Goal: Information Seeking & Learning: Learn about a topic

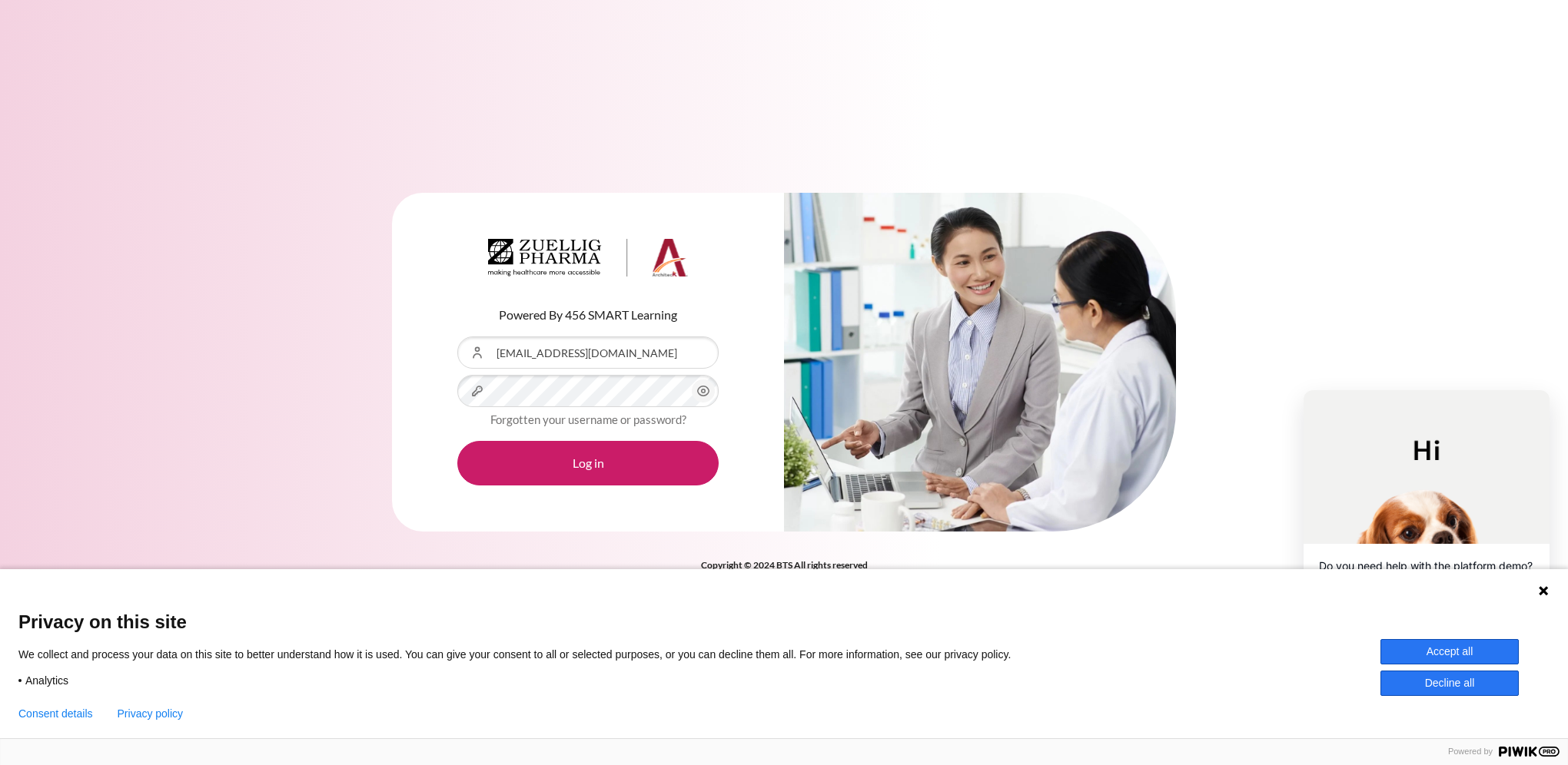
click at [1446, 646] on button "Accept all" at bounding box center [1449, 652] width 138 height 25
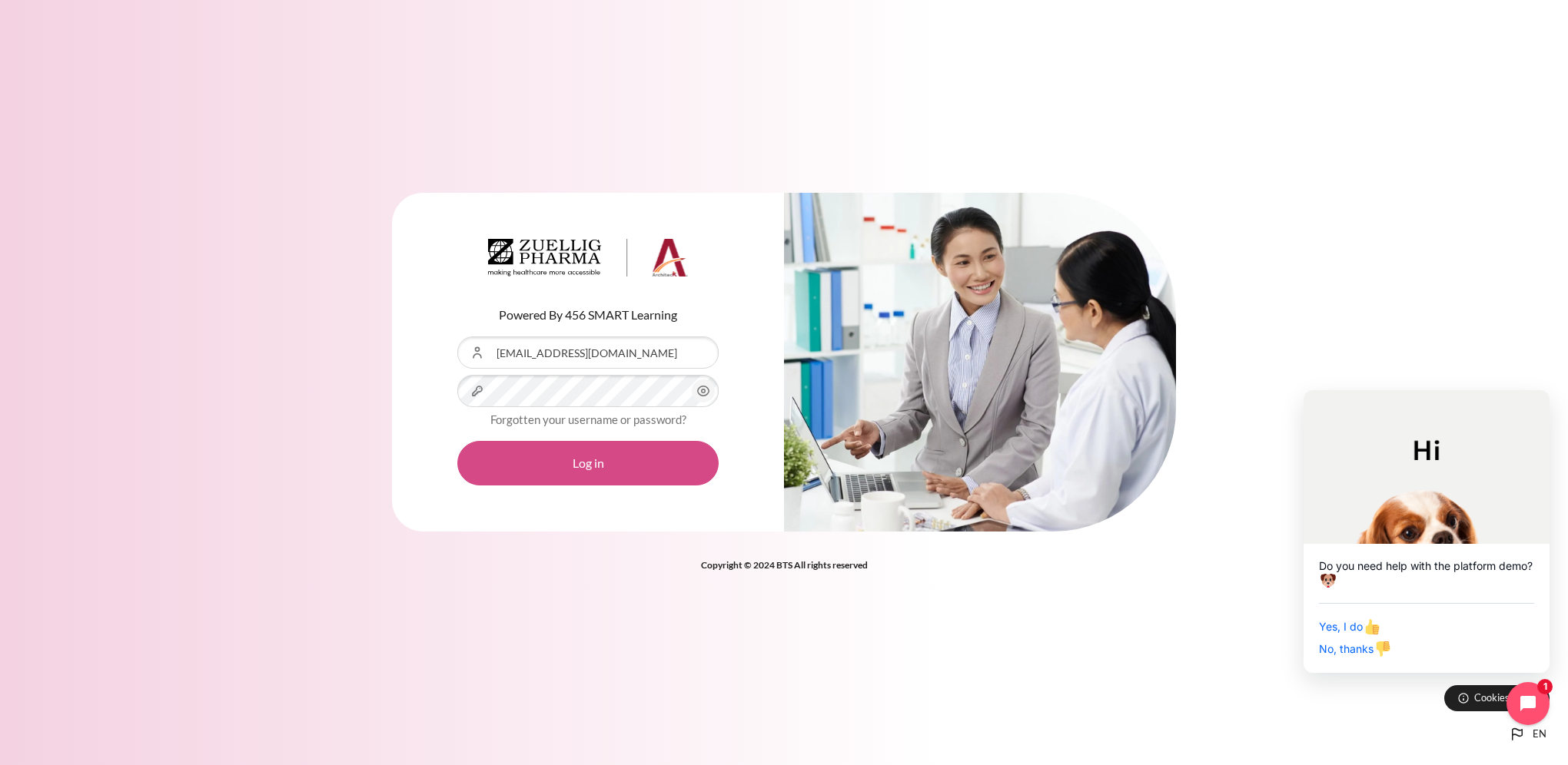
click at [619, 461] on button "Log in" at bounding box center [588, 463] width 261 height 45
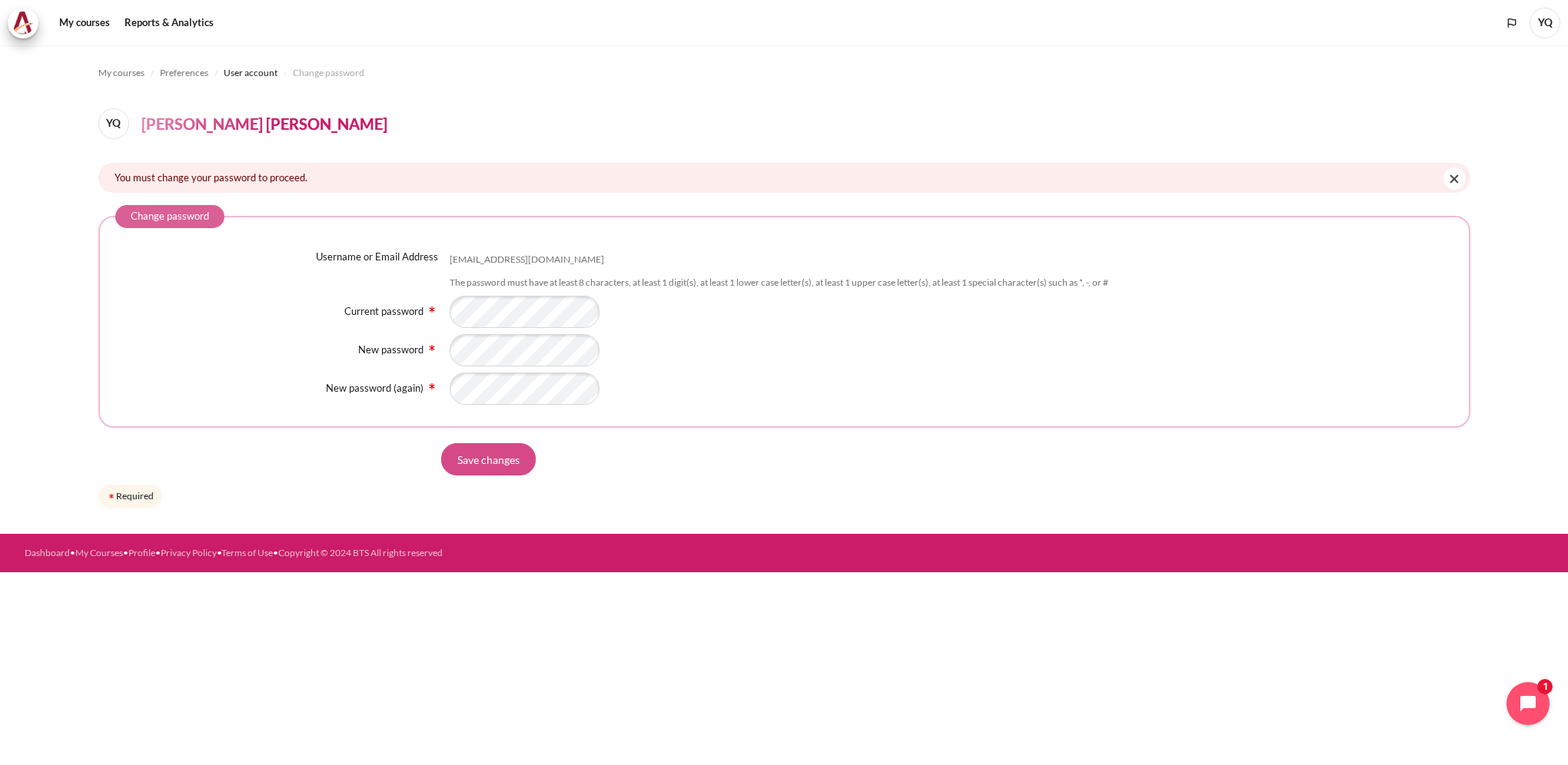
click at [503, 463] on input "Save changes" at bounding box center [489, 459] width 95 height 32
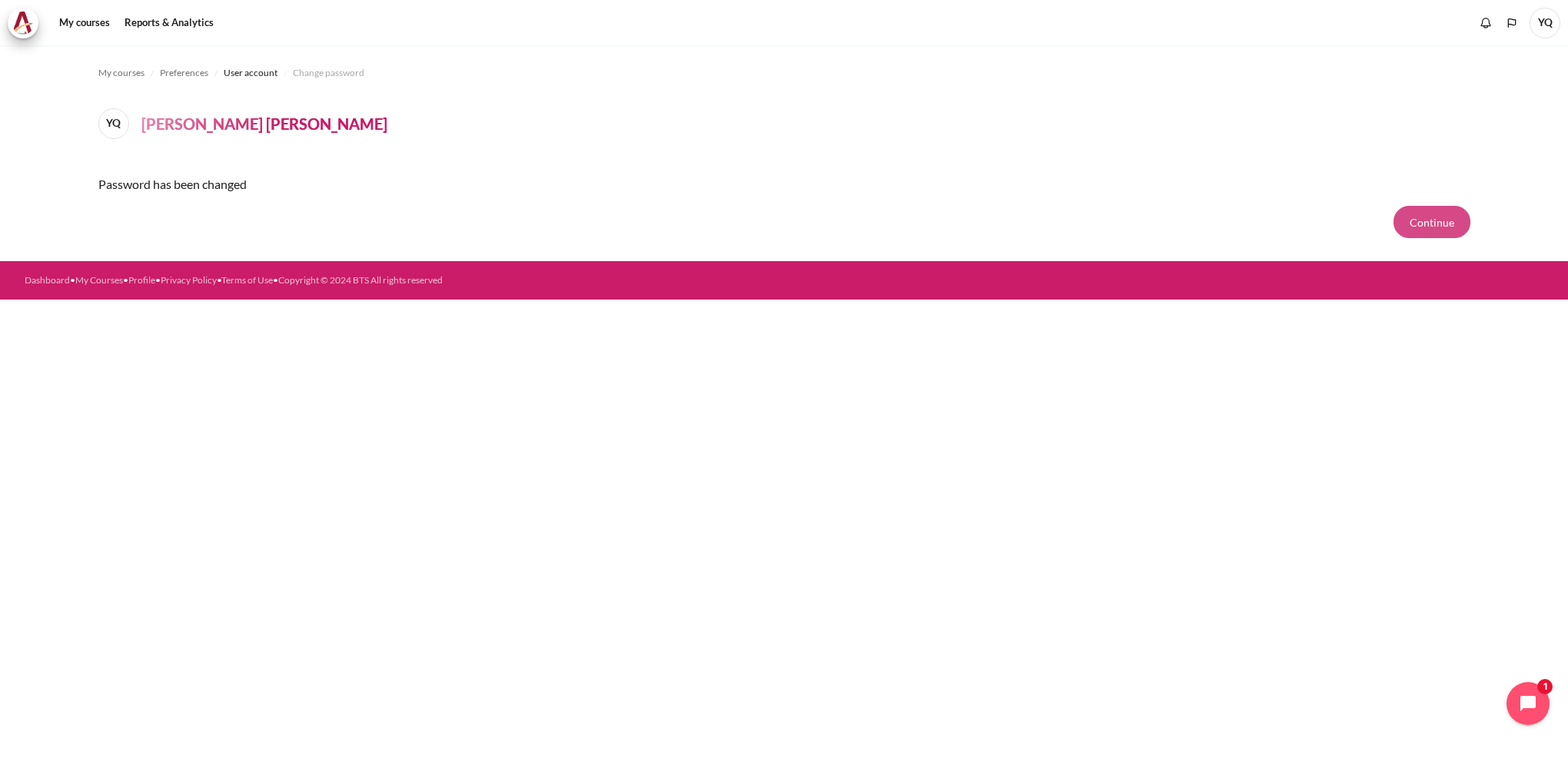
click at [1434, 223] on button "Continue" at bounding box center [1432, 222] width 77 height 32
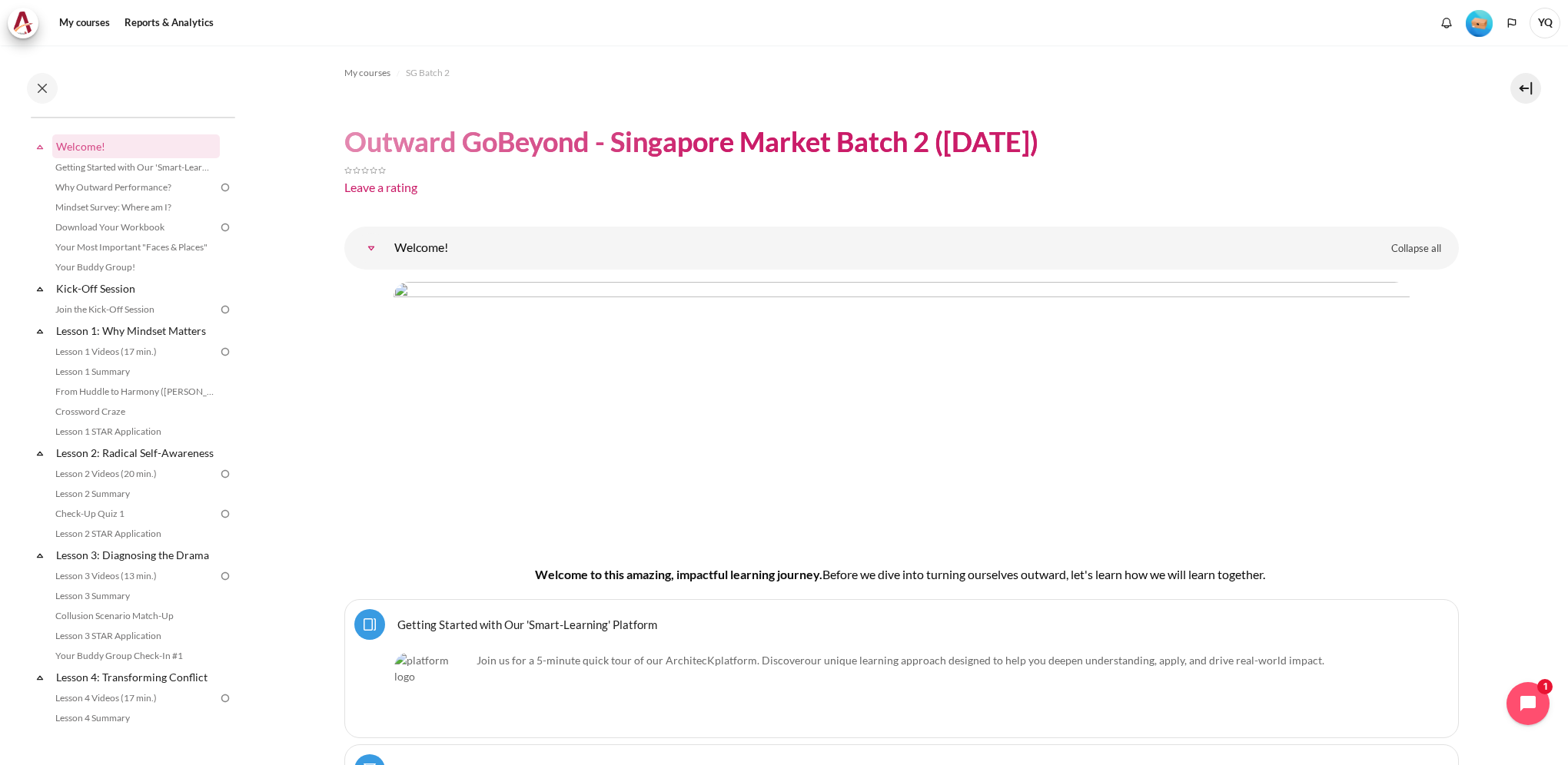
click at [1293, 253] on div "Collapse all Expand all" at bounding box center [1163, 248] width 580 height 26
click at [386, 243] on link "Welcome!" at bounding box center [371, 248] width 31 height 30
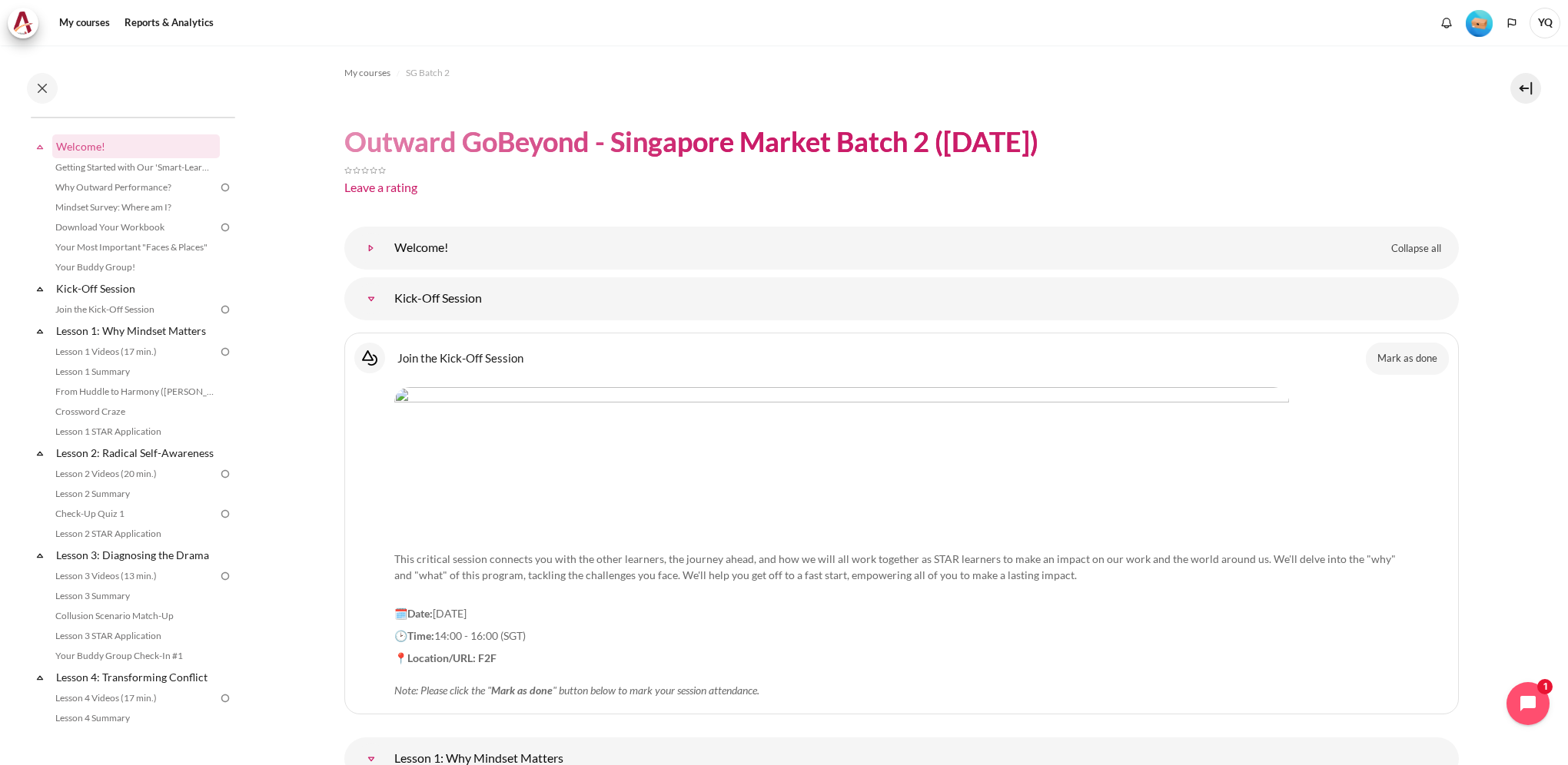
click at [386, 243] on link "Welcome!" at bounding box center [371, 248] width 31 height 30
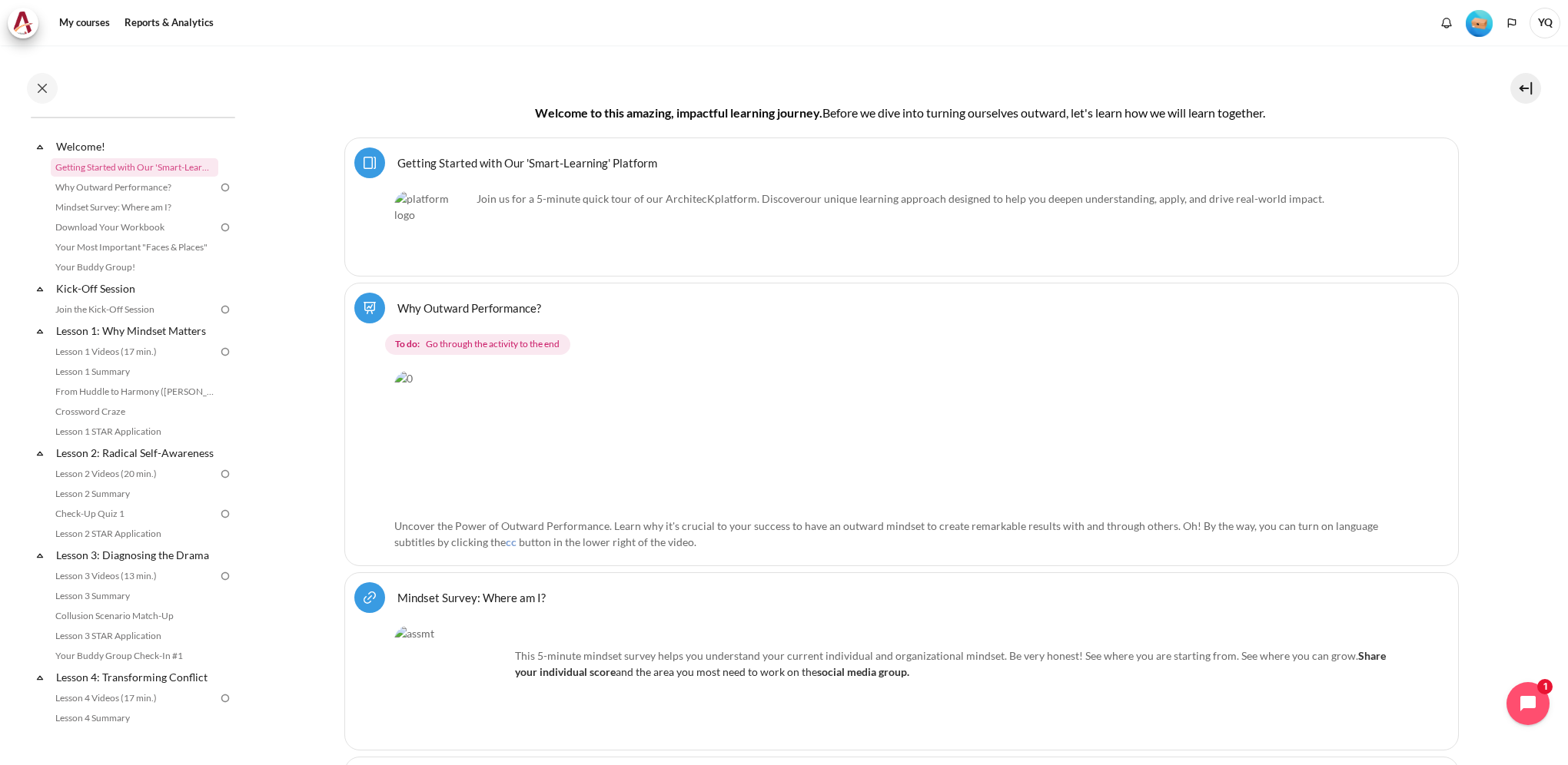
scroll to position [538, 0]
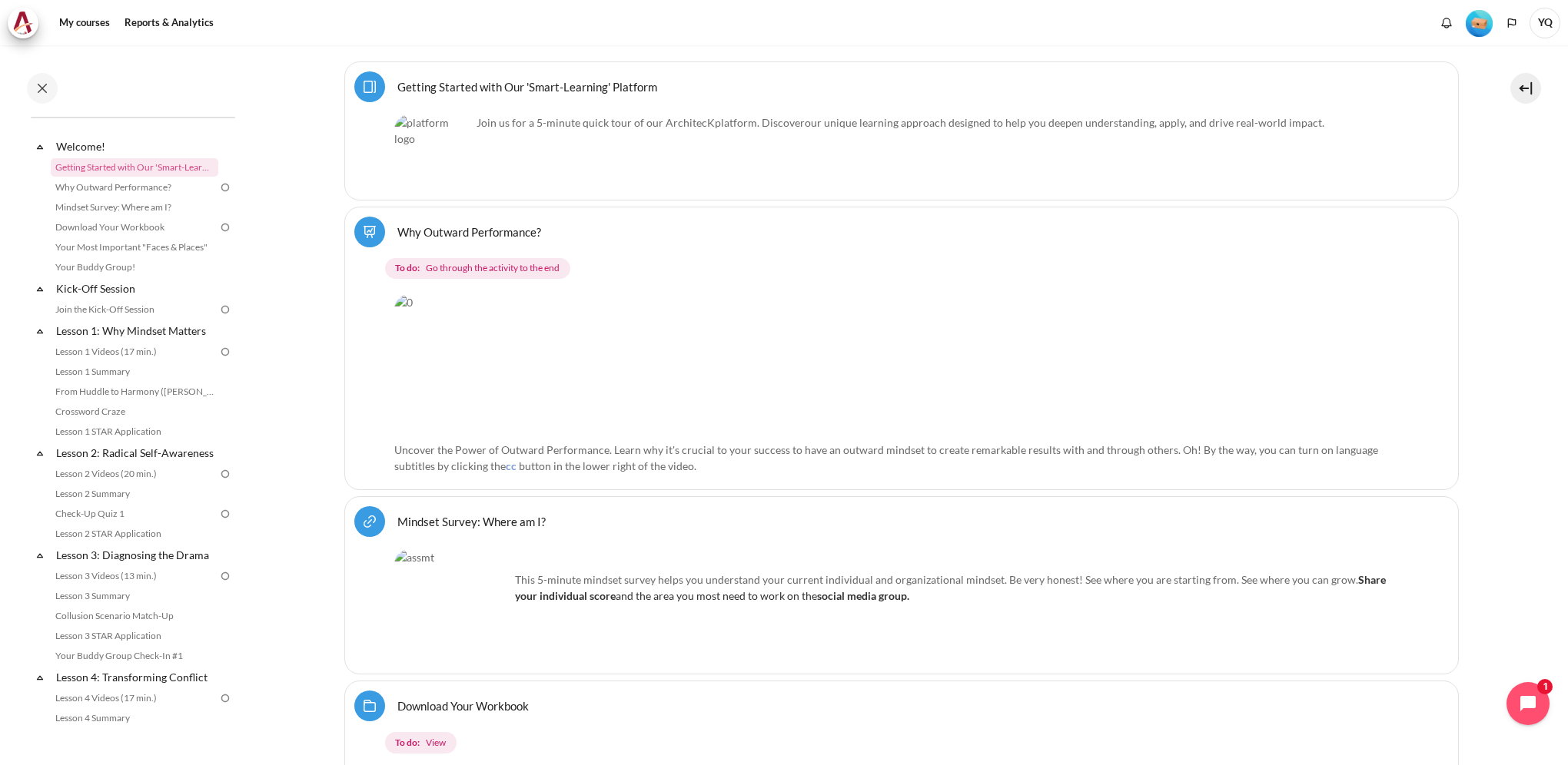
click at [514, 344] on img "Content" at bounding box center [842, 363] width 895 height 140
click at [495, 269] on span "Go through the activity to the end" at bounding box center [492, 268] width 134 height 14
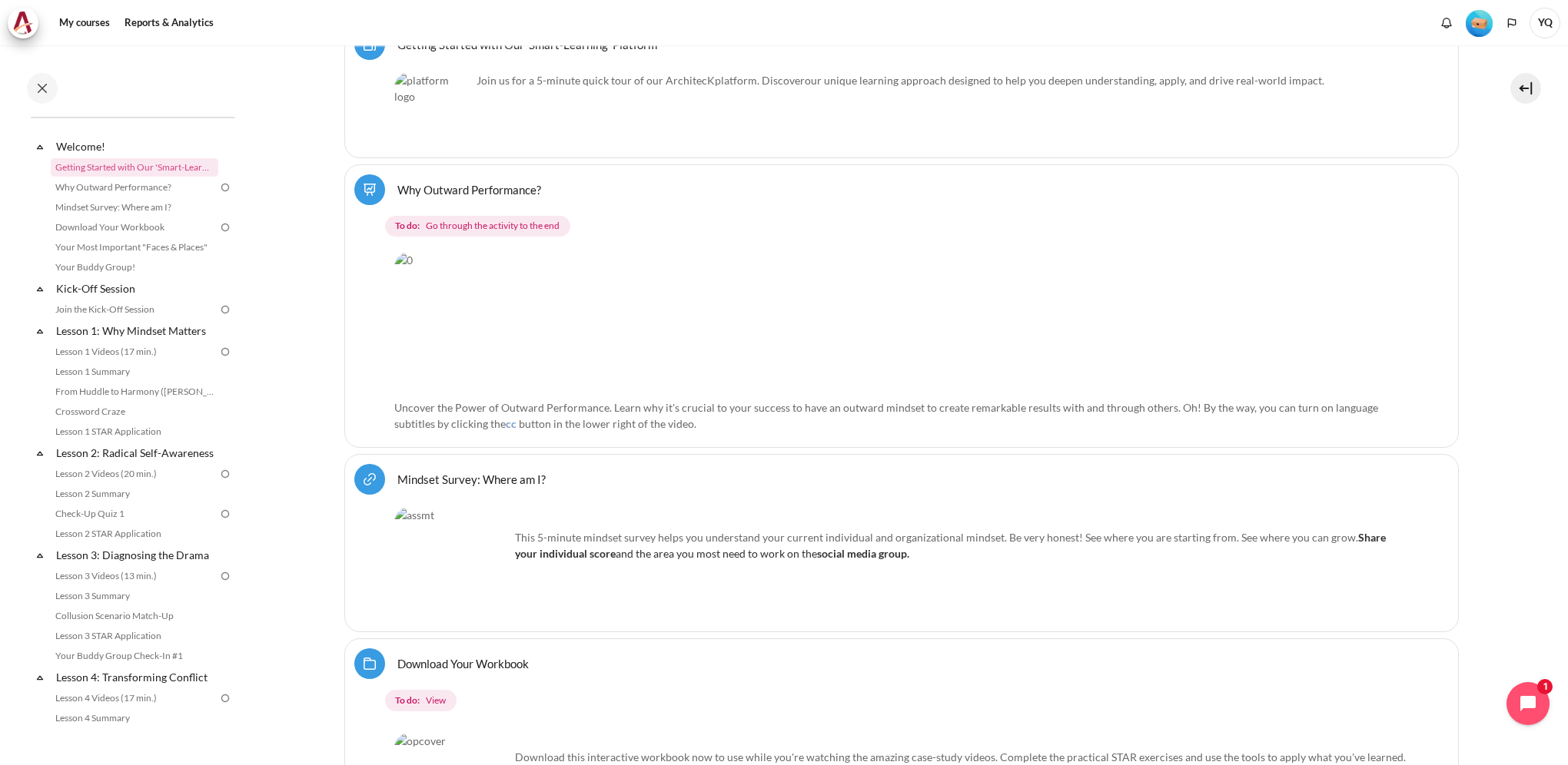
scroll to position [615, 0]
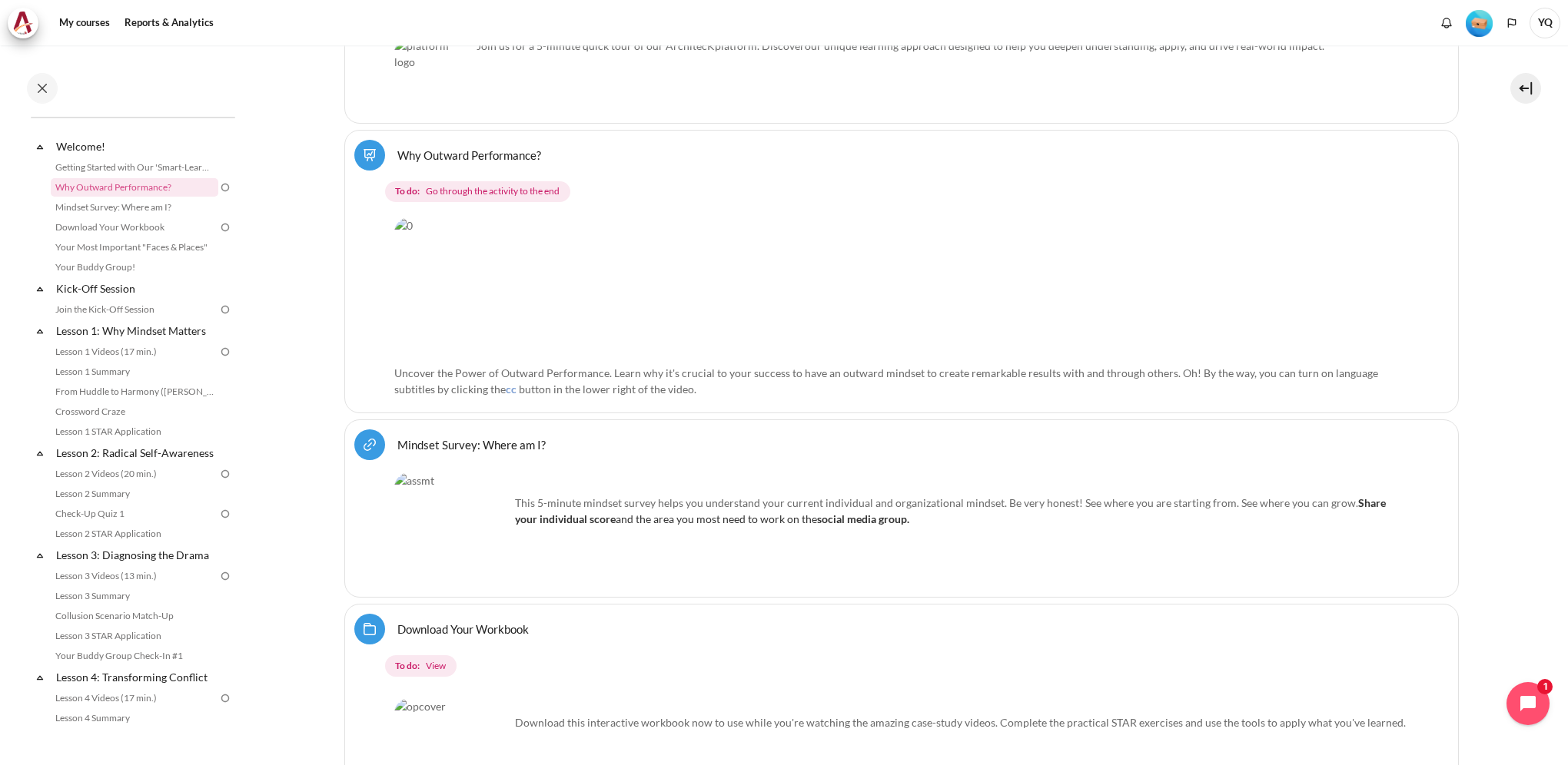
click at [398, 147] on link "Why Outward Performance? Lesson" at bounding box center [470, 154] width 144 height 14
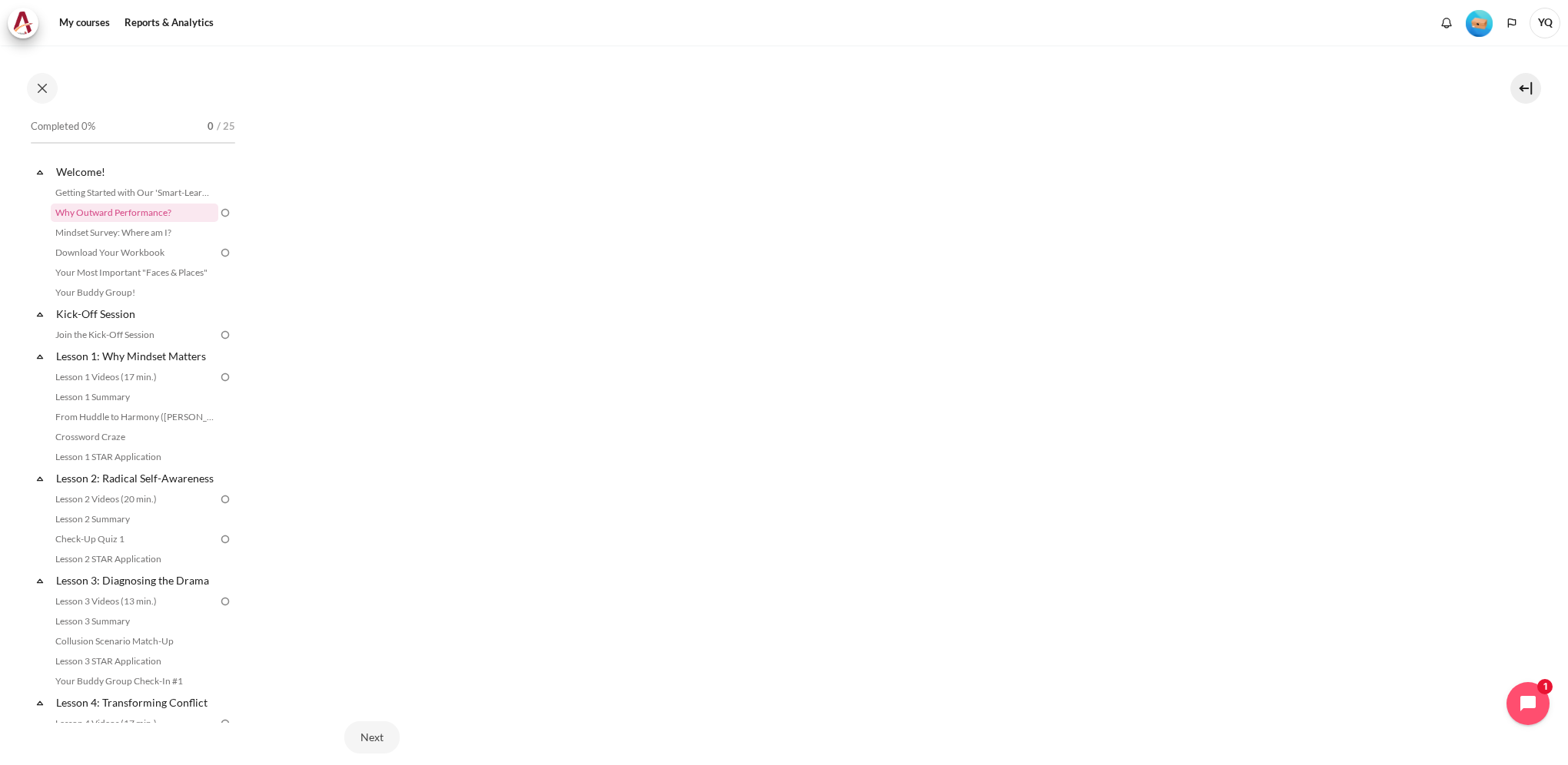
scroll to position [348, 0]
click at [1254, 3] on nav "My courses" at bounding box center [784, 23] width 1568 height 46
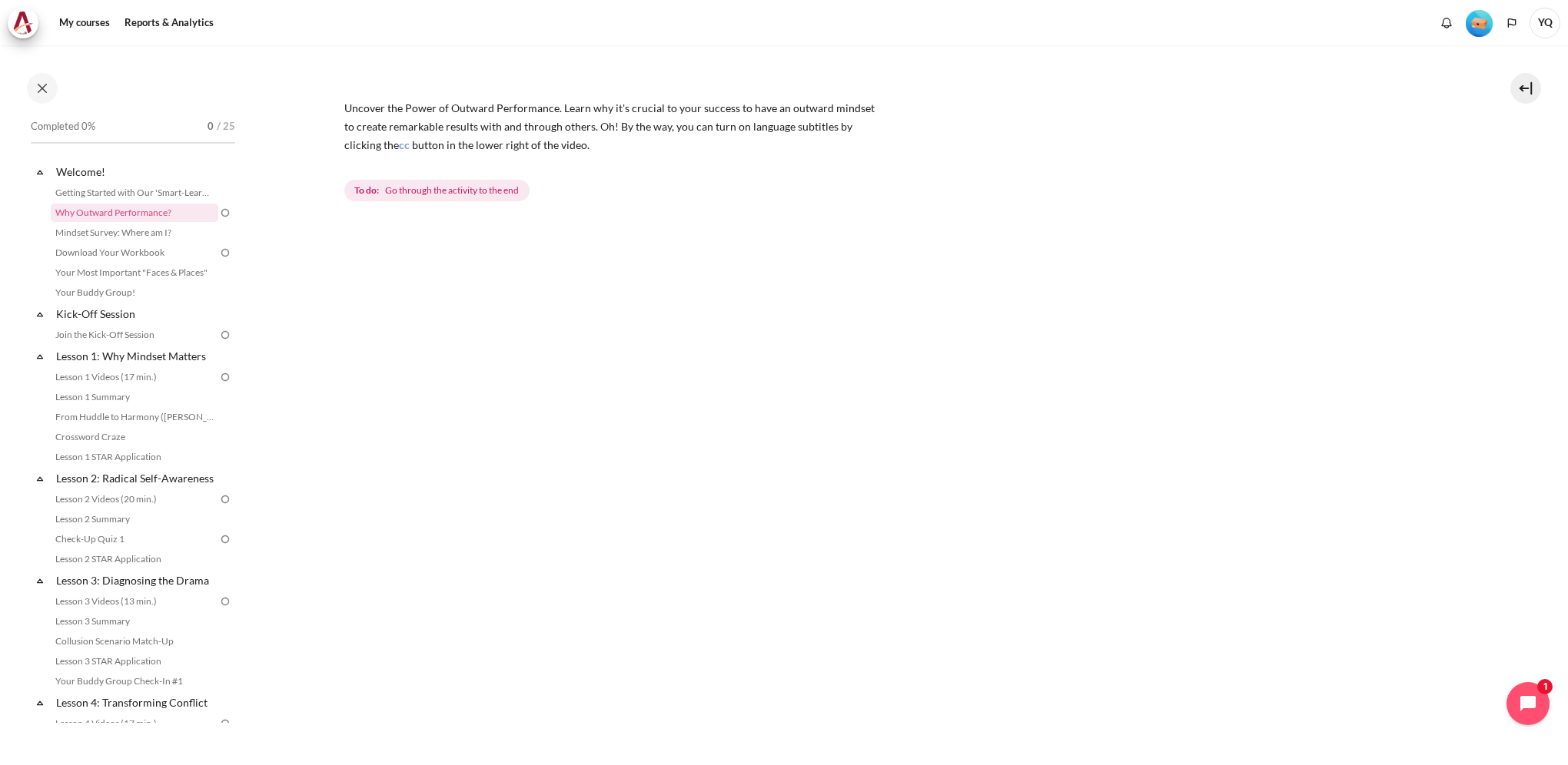
scroll to position [118, 0]
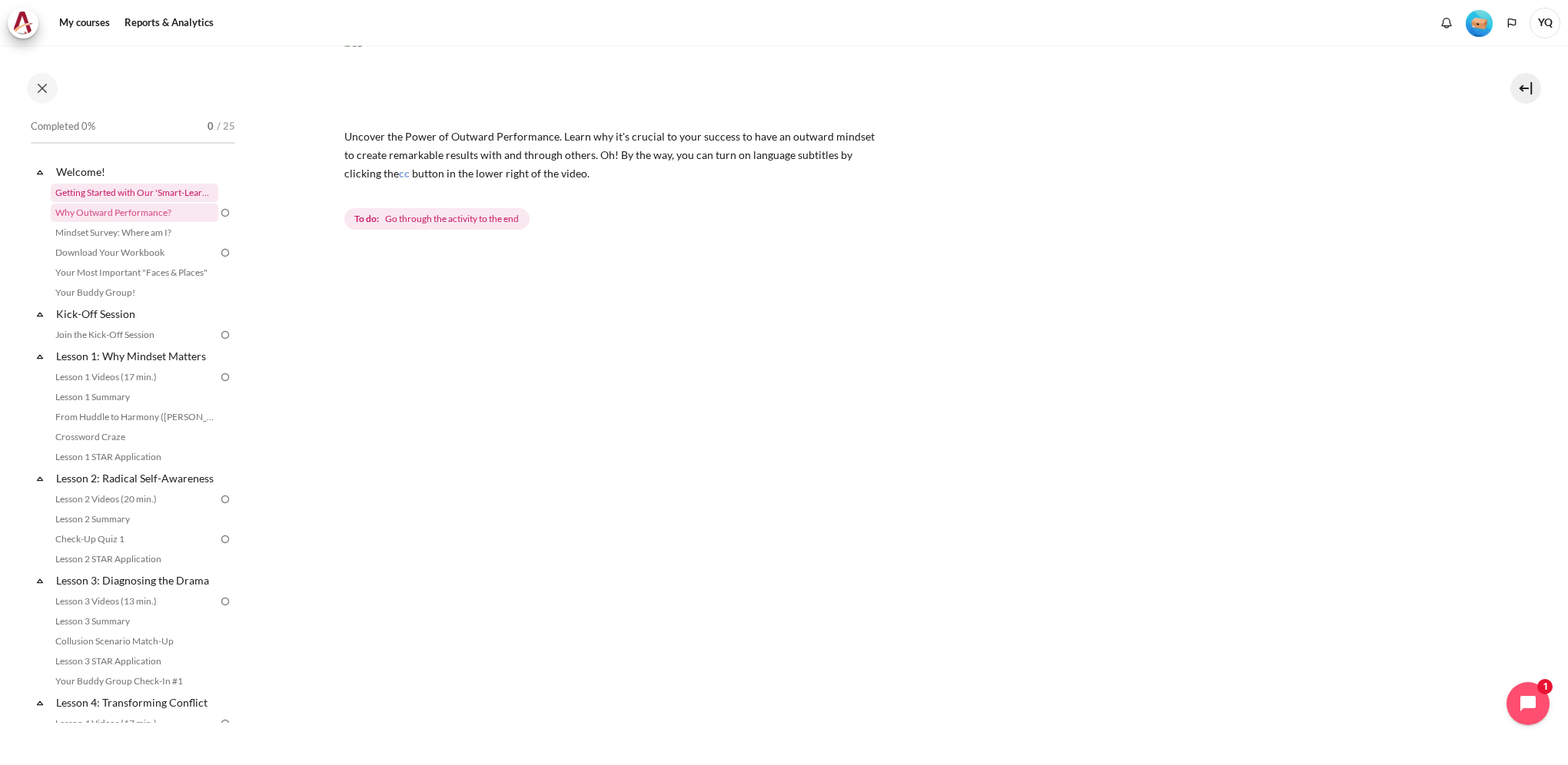
click at [129, 193] on link "Getting Started with Our 'Smart-Learning' Platform" at bounding box center [135, 193] width 168 height 19
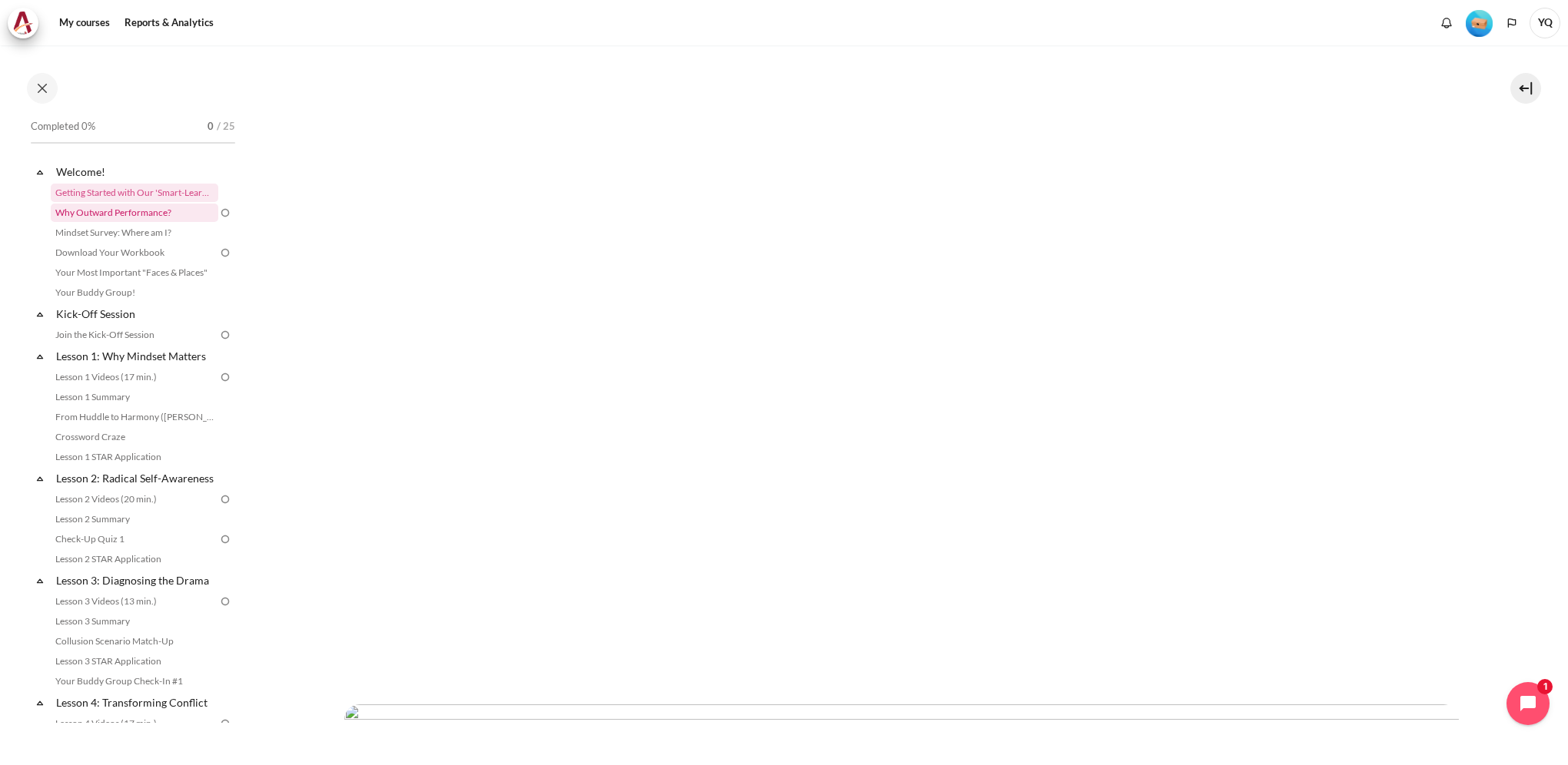
click at [131, 203] on link "Why Outward Performance?" at bounding box center [135, 213] width 168 height 19
click at [219, 211] on img at bounding box center [225, 213] width 14 height 14
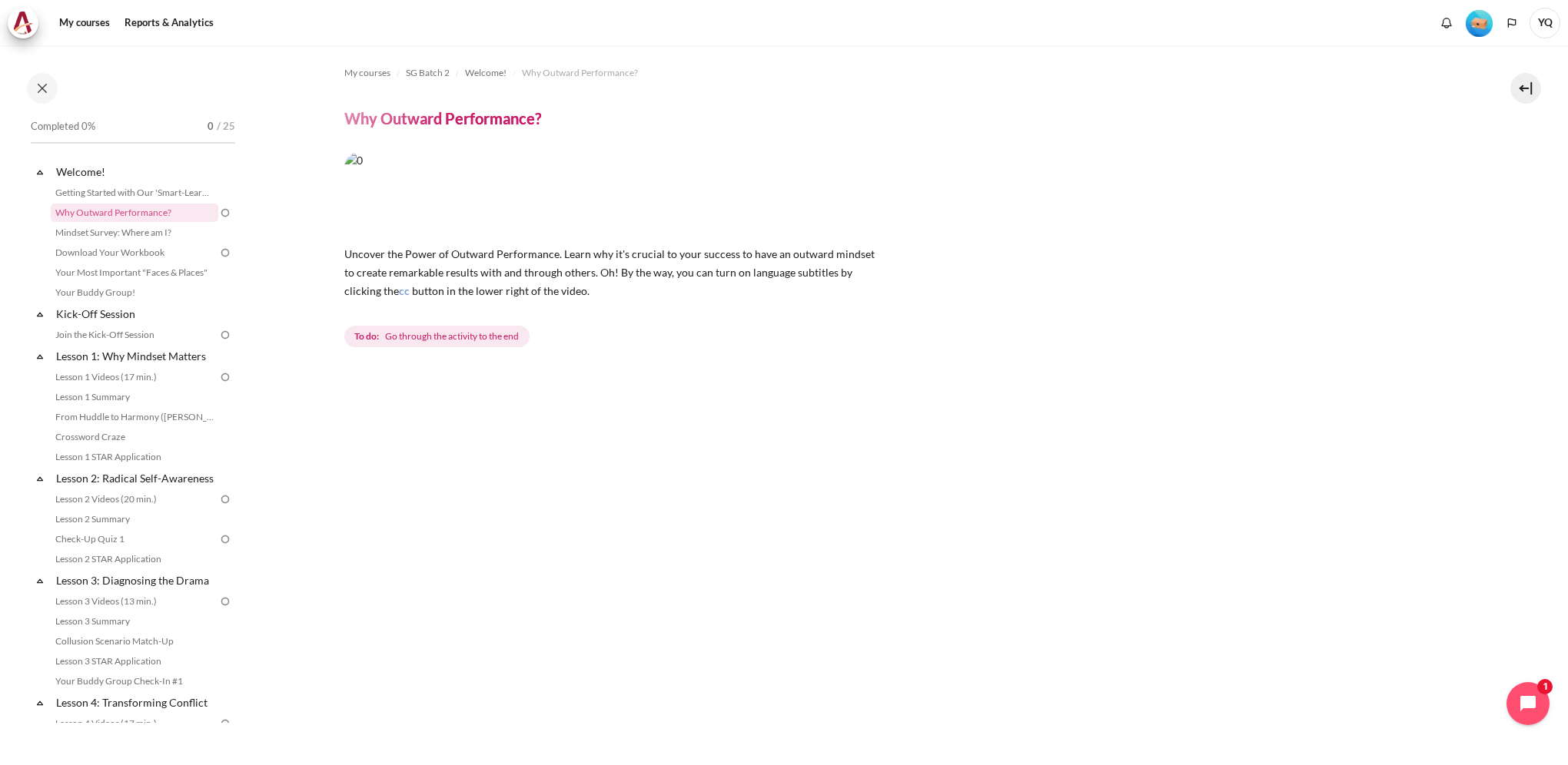
click at [467, 340] on span "Go through the activity to the end" at bounding box center [452, 336] width 134 height 14
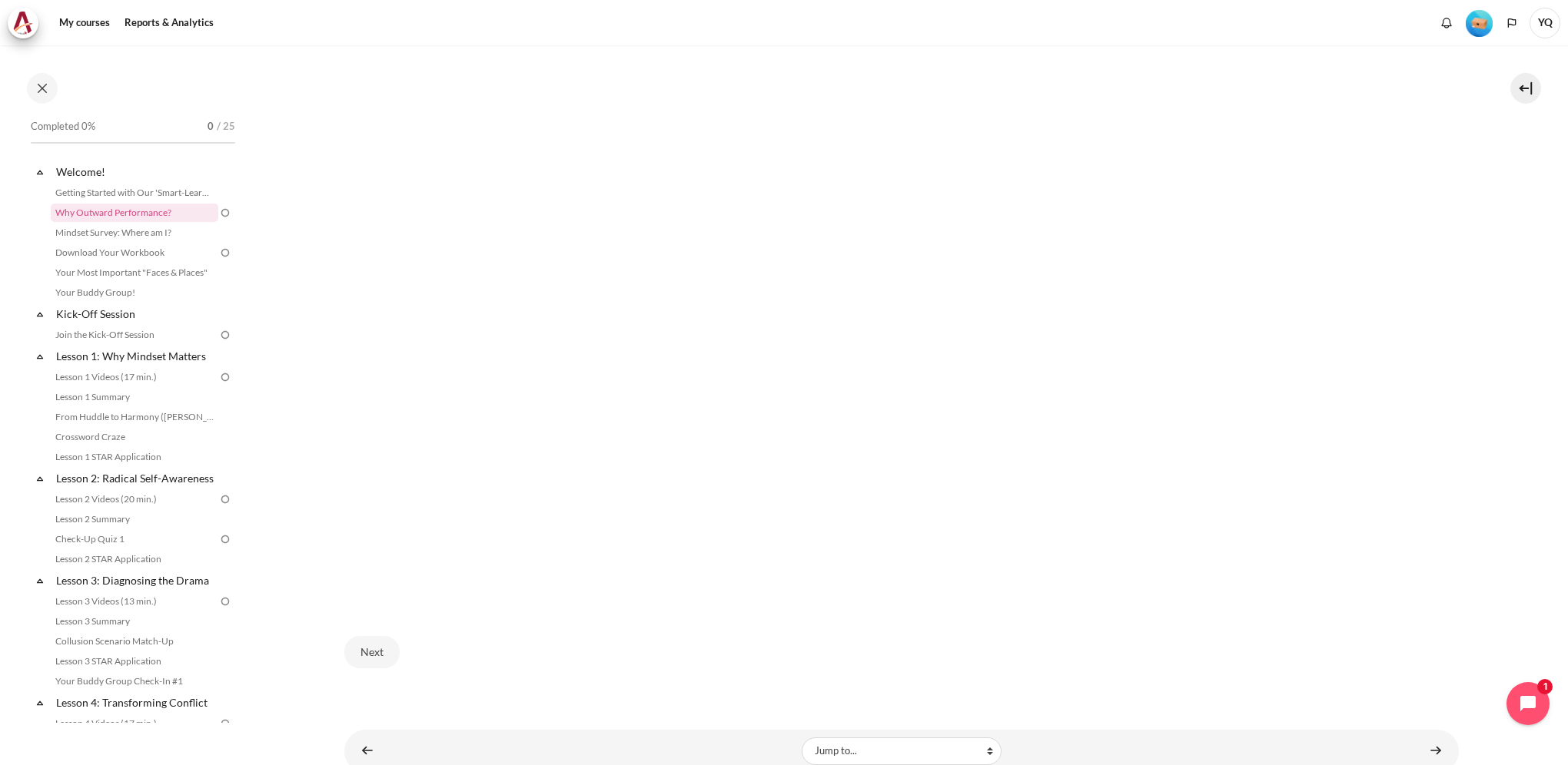
scroll to position [502, 0]
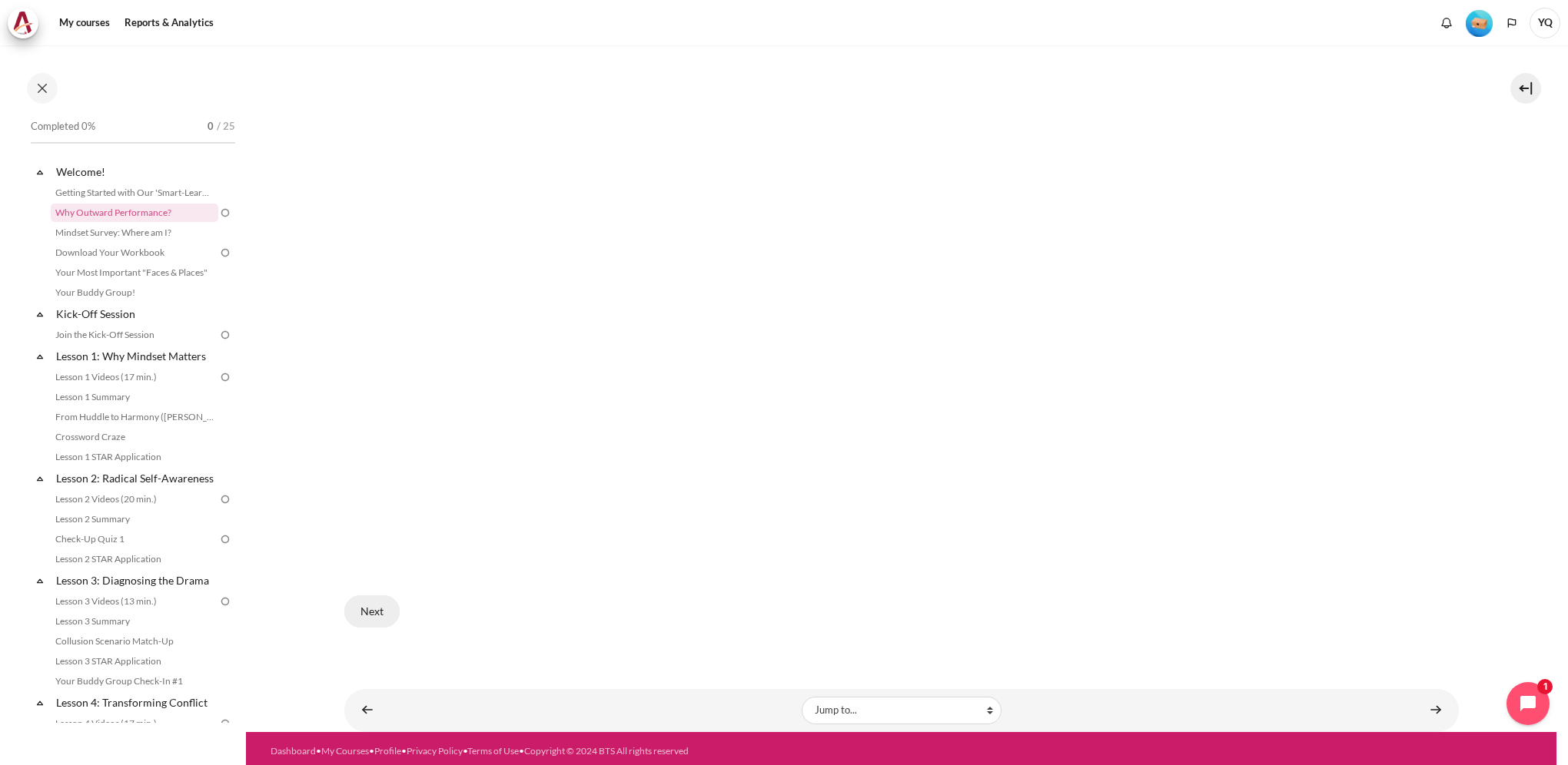
click at [368, 608] on button "Next" at bounding box center [371, 612] width 55 height 32
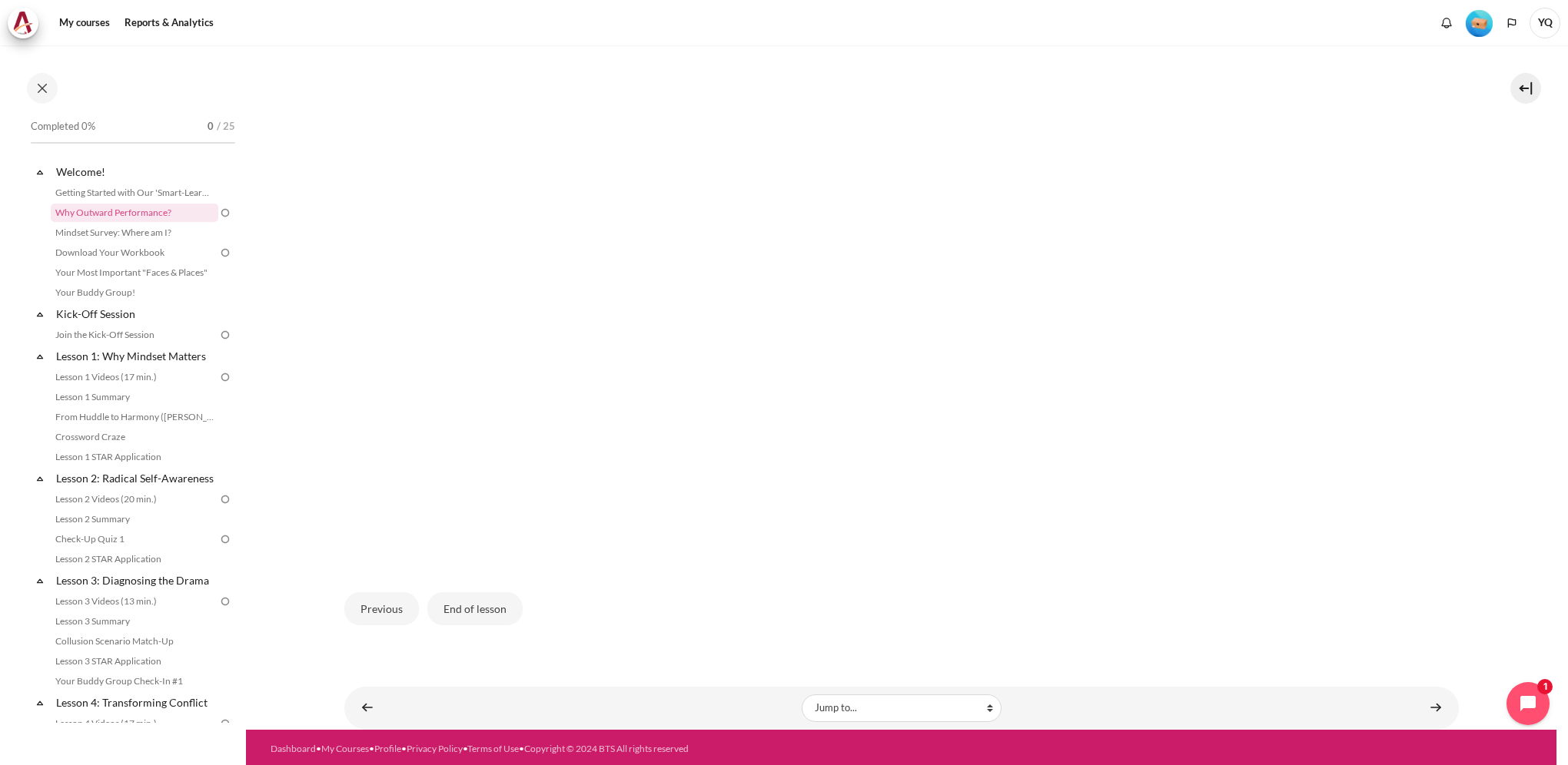
scroll to position [463, 0]
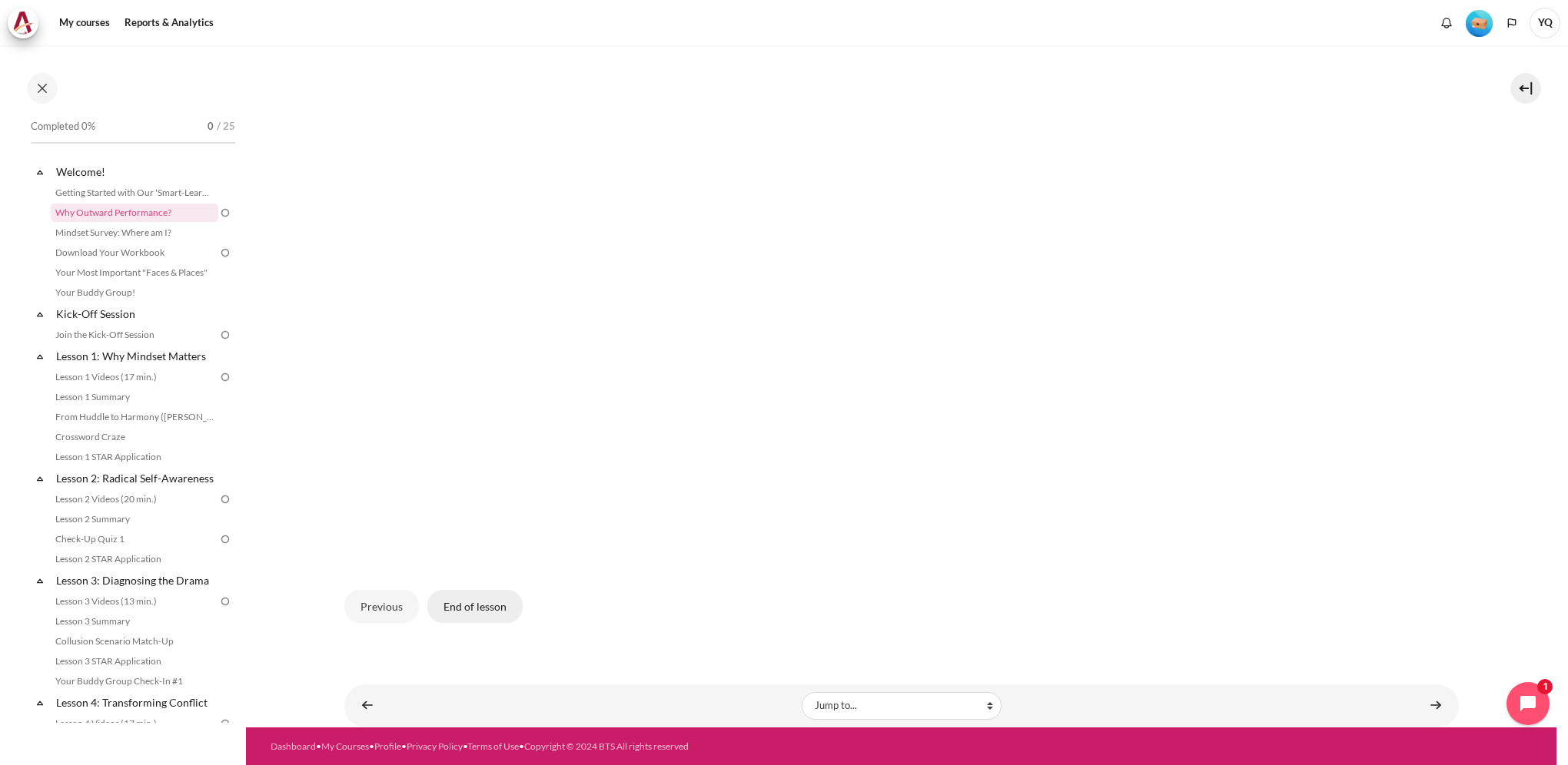
click at [487, 607] on button "End of lesson" at bounding box center [475, 607] width 95 height 32
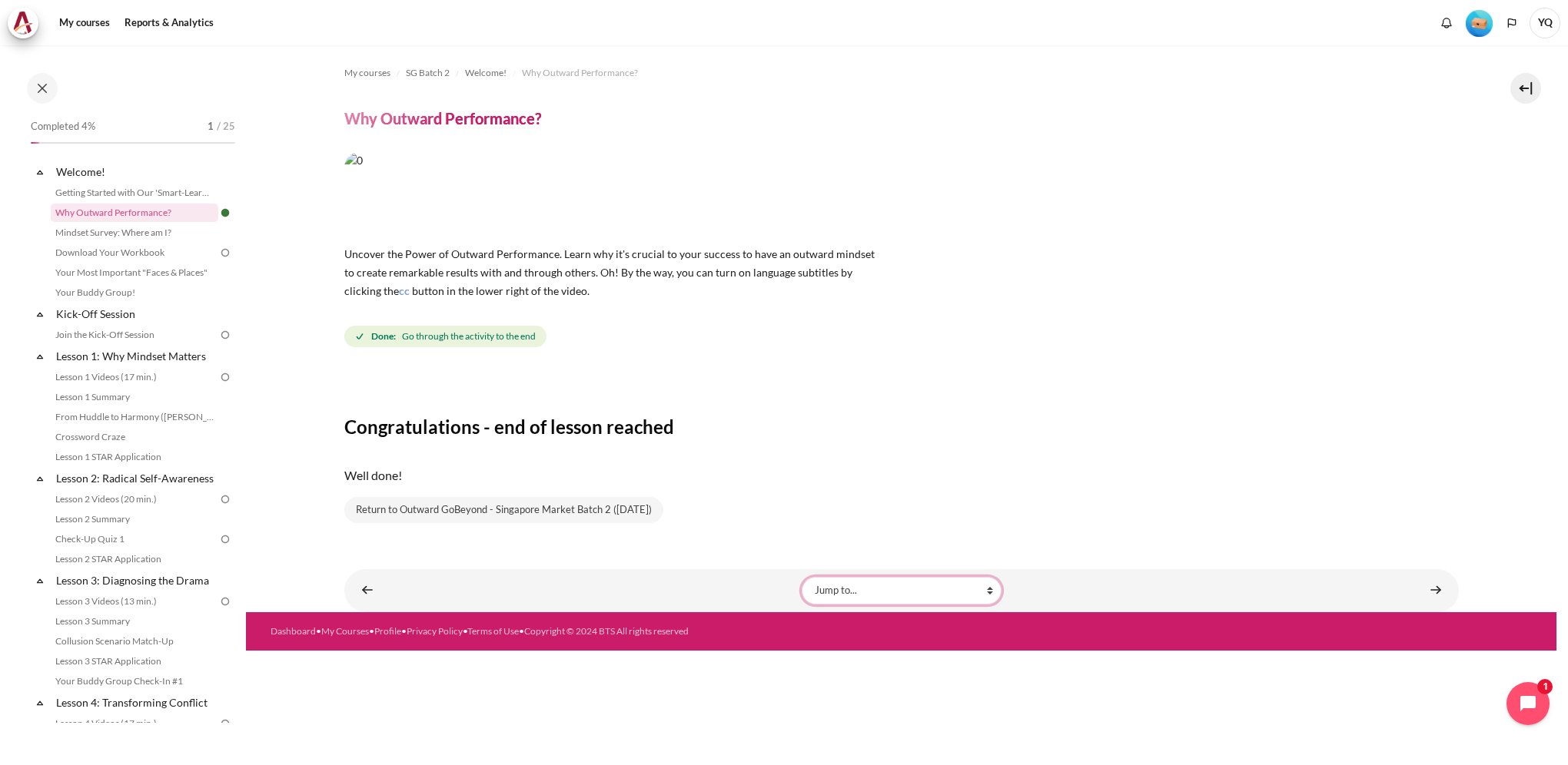
click at [996, 587] on select "Jump to... Getting Started with Our 'Smart-Learning' Platform Mindset Survey: W…" at bounding box center [902, 590] width 200 height 28
click at [1254, 483] on p "Well done!" at bounding box center [901, 476] width 1115 height 19
click at [145, 230] on link "Mindset Survey: Where am I?" at bounding box center [135, 233] width 168 height 19
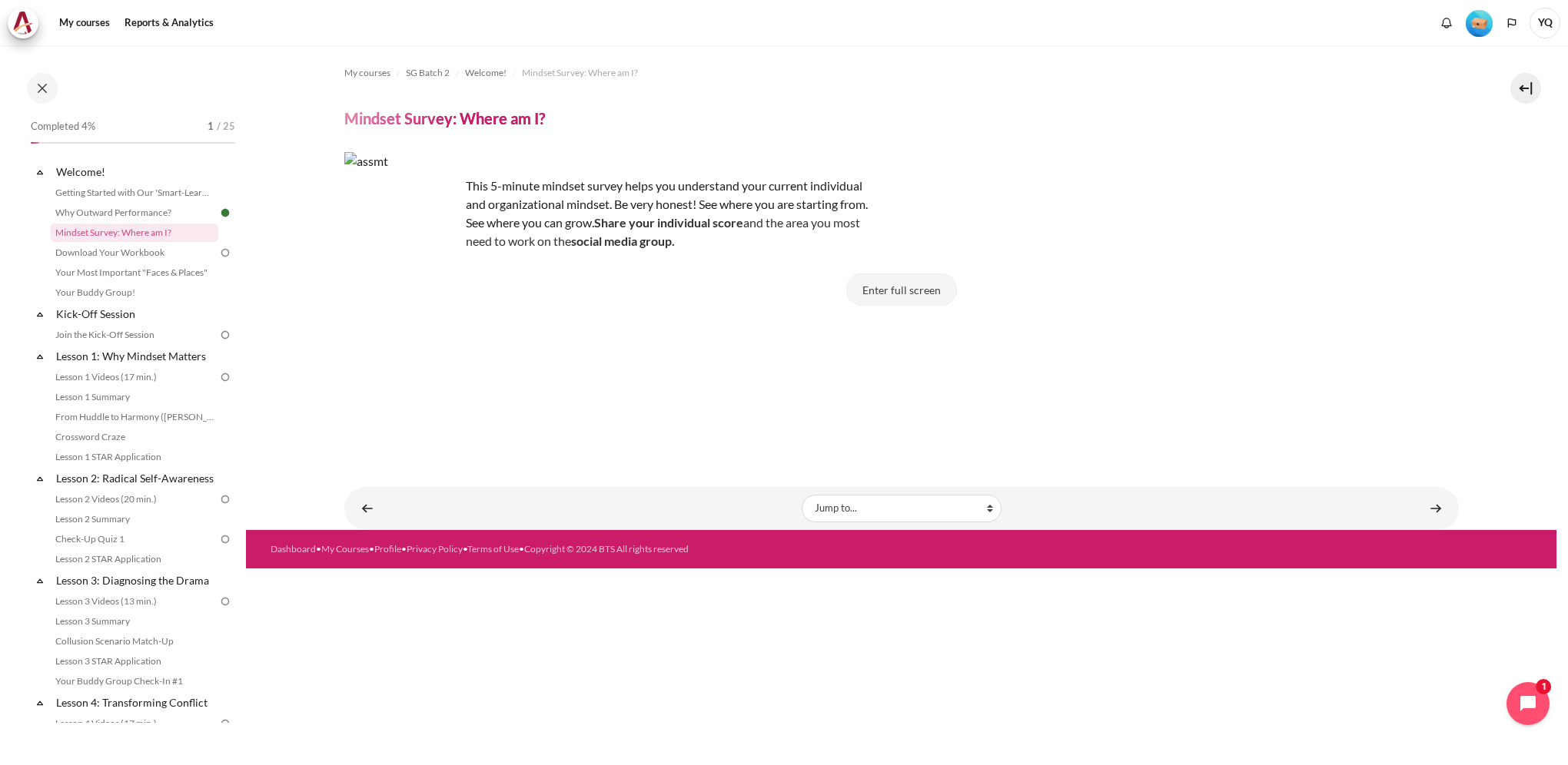
click at [903, 290] on button "Enter full screen" at bounding box center [902, 290] width 111 height 32
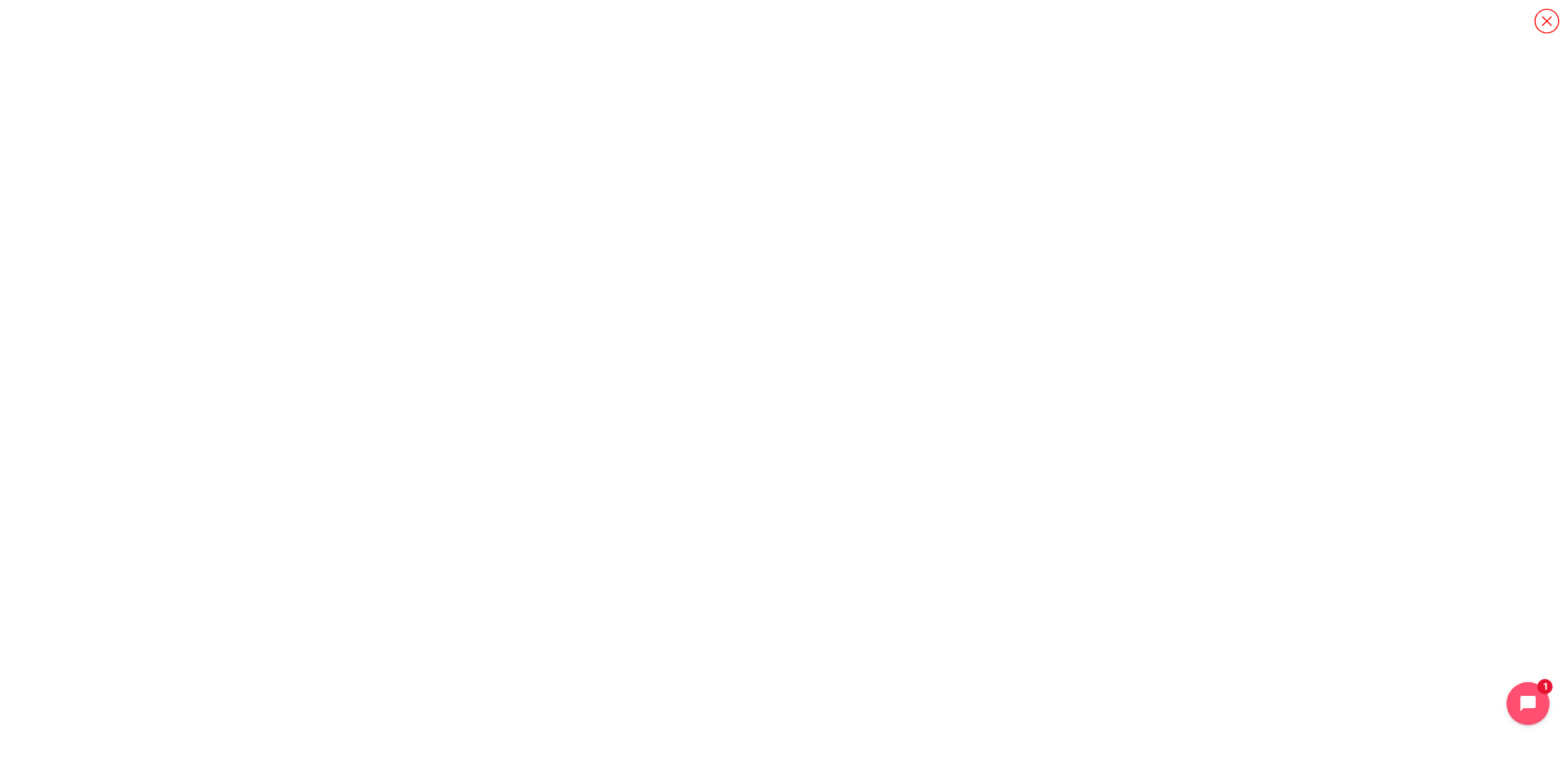
click at [1542, 20] on icon "Content" at bounding box center [1547, 21] width 27 height 27
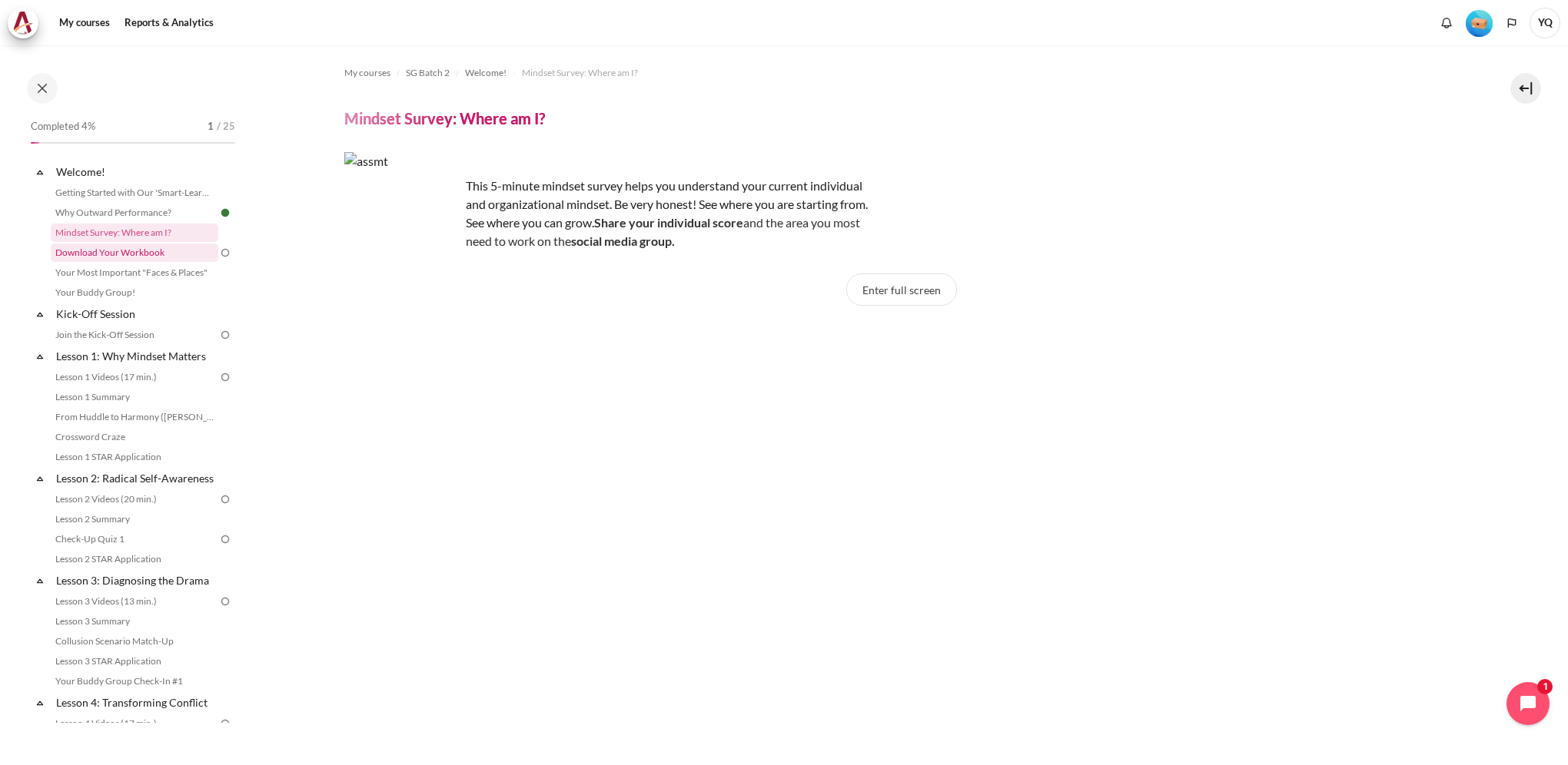
click at [159, 254] on link "Download Your Workbook" at bounding box center [135, 253] width 168 height 19
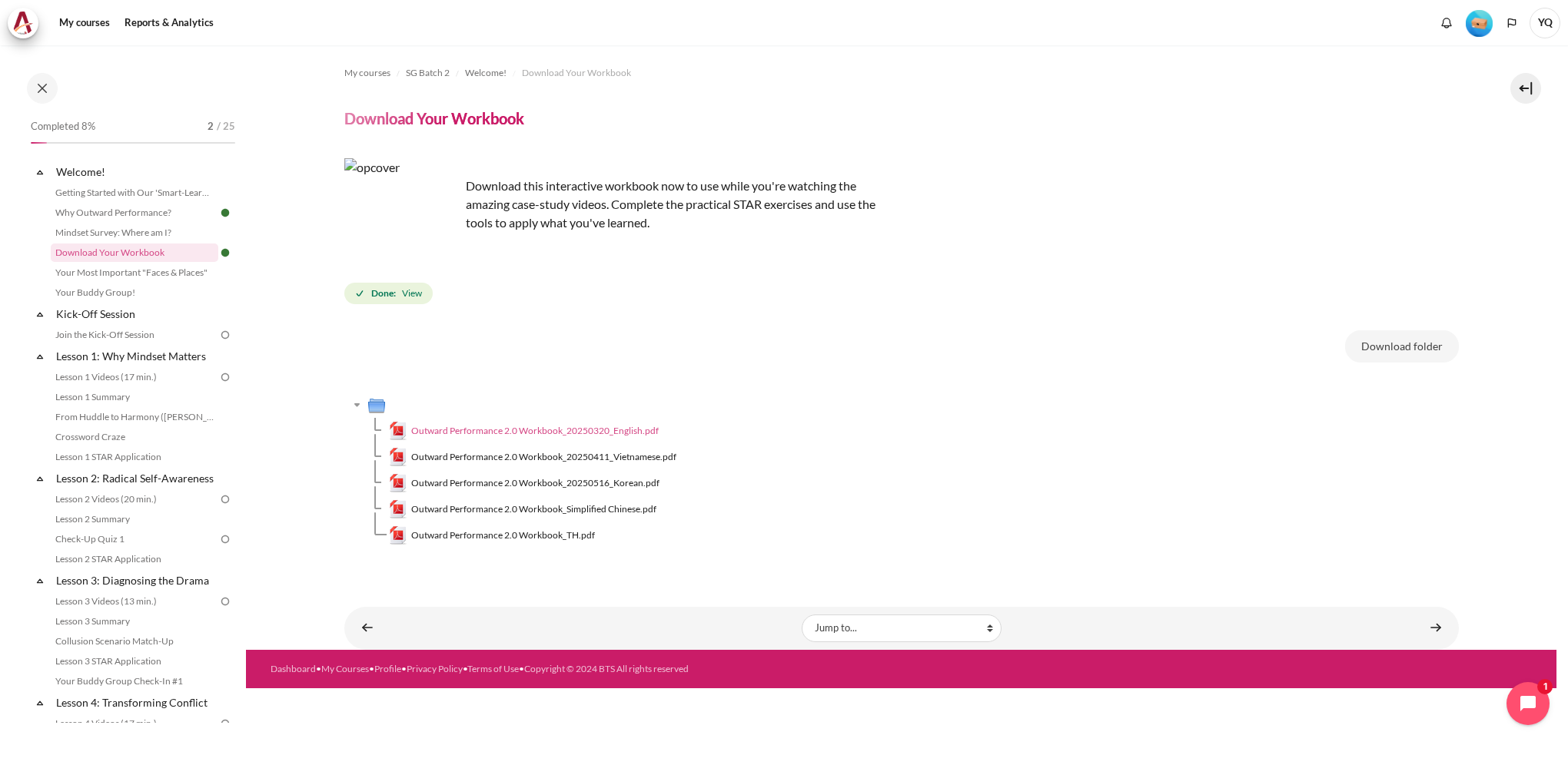
click at [614, 426] on span "Outward Performance 2.0 Workbook_20250320_English.pdf" at bounding box center [535, 431] width 247 height 14
click at [1435, 629] on link "Content" at bounding box center [1436, 628] width 31 height 30
